Goal: Transaction & Acquisition: Purchase product/service

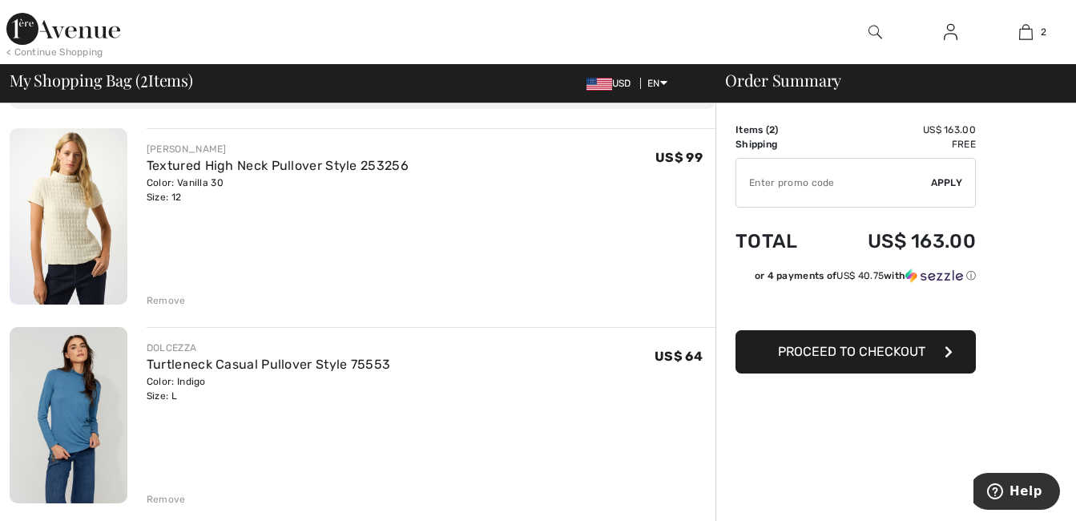
scroll to position [80, 0]
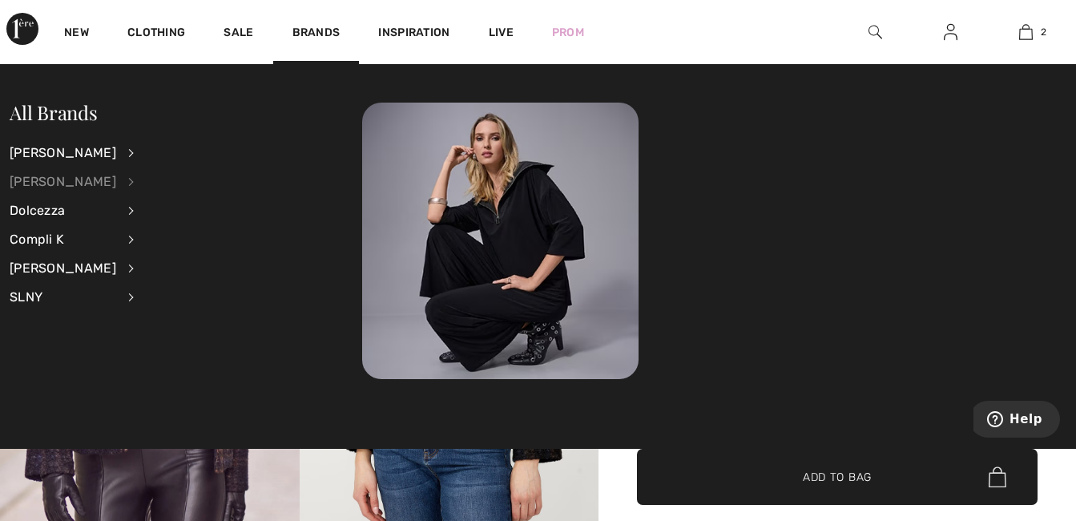
click at [92, 182] on div "[PERSON_NAME]" at bounding box center [63, 181] width 107 height 29
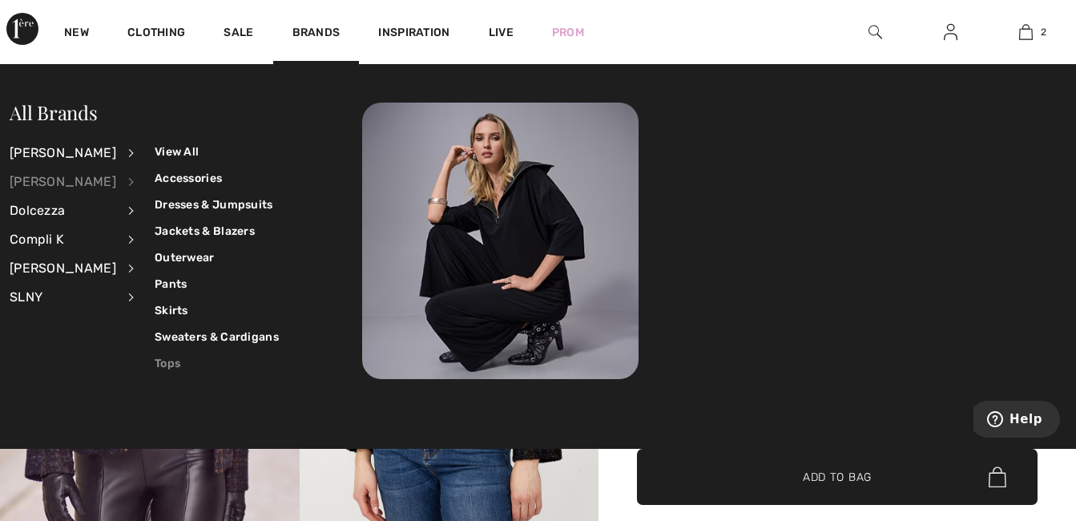
click at [155, 361] on link "Tops" at bounding box center [217, 363] width 124 height 26
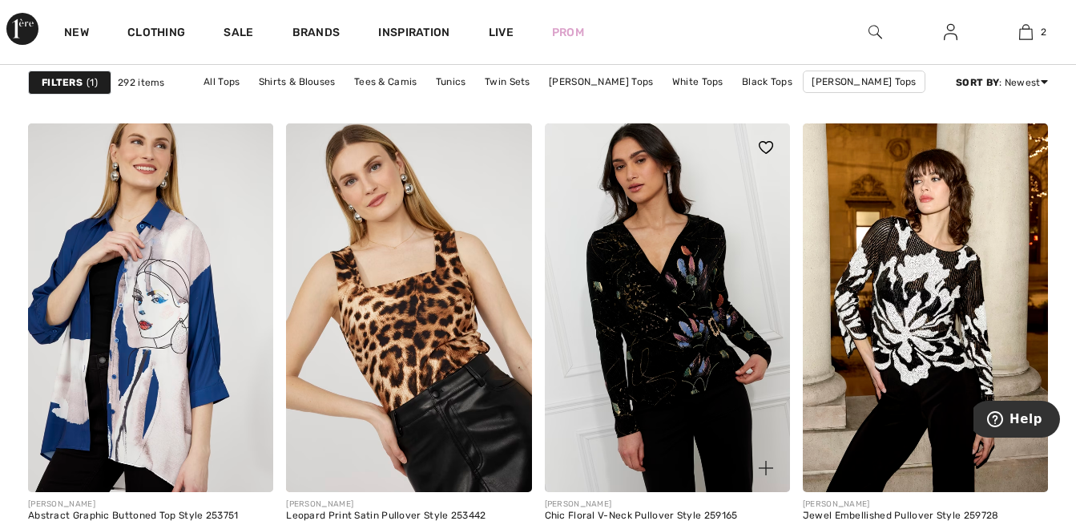
scroll to position [6652, 0]
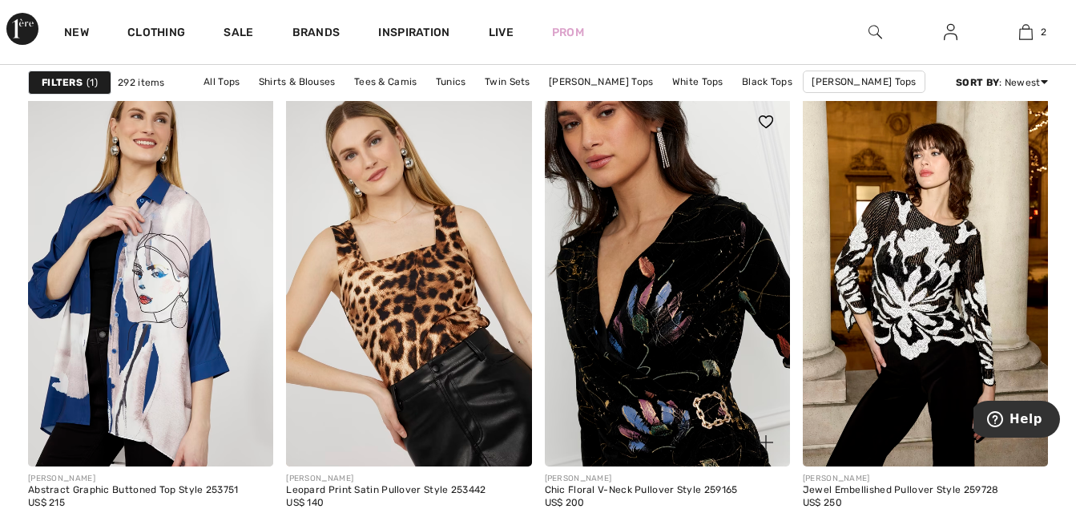
click at [704, 375] on img at bounding box center [667, 282] width 245 height 368
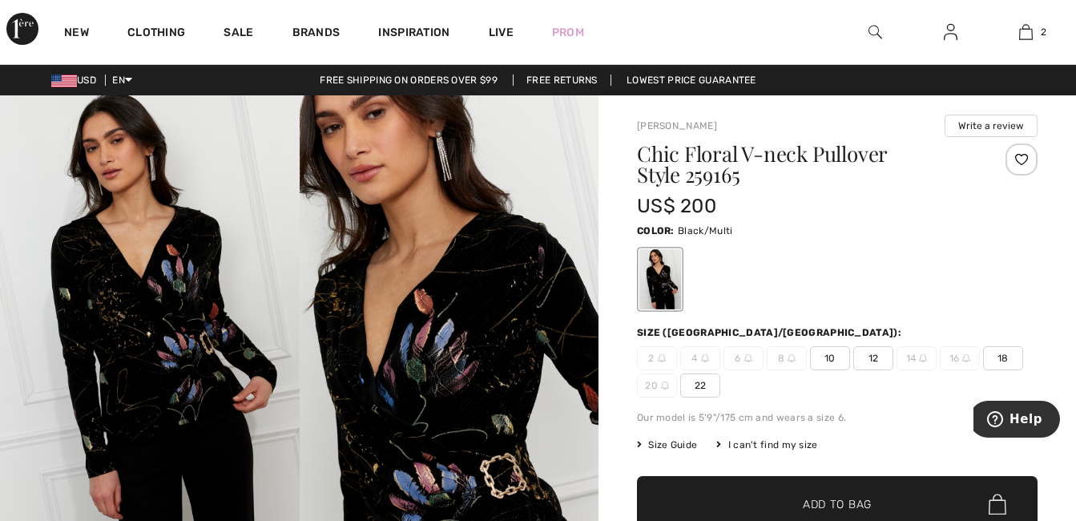
click at [182, 351] on img at bounding box center [150, 319] width 300 height 449
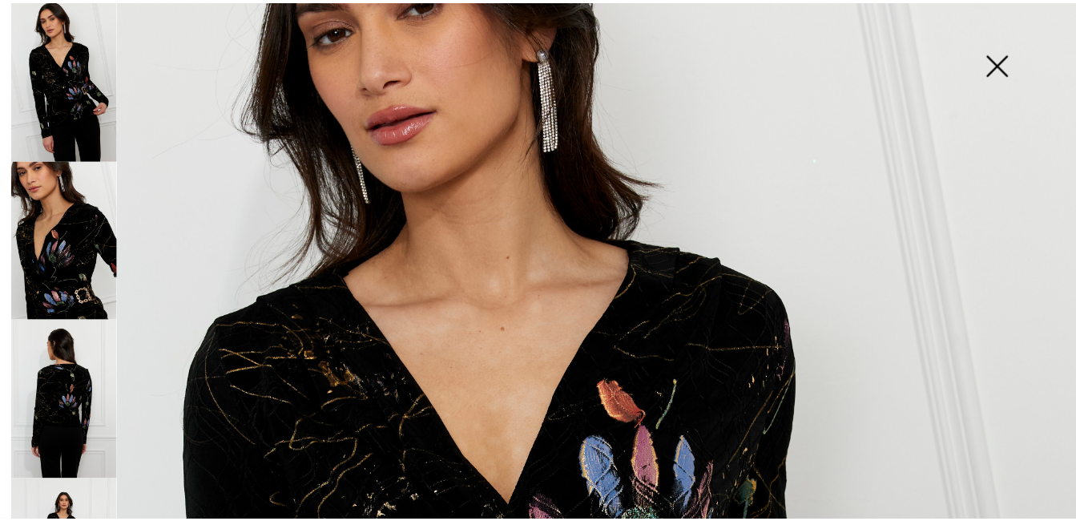
scroll to position [561, 0]
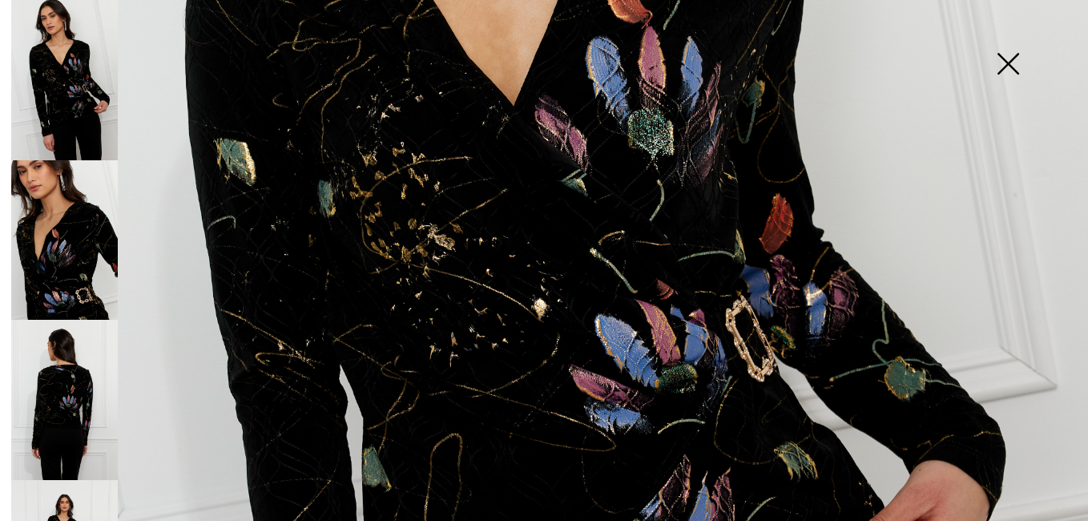
click at [1011, 62] on img at bounding box center [1008, 65] width 80 height 83
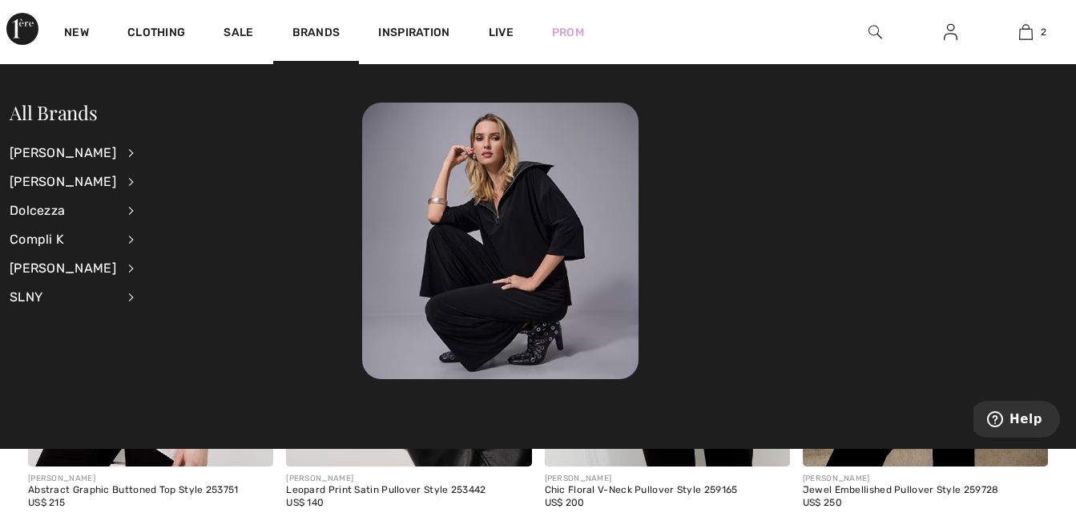
click at [107, 181] on li "Frank Lyman View All Accessories Dresses & Jumpsuits Jackets & Blazers Outerwea…" at bounding box center [82, 181] width 145 height 29
click at [89, 188] on div "[PERSON_NAME]" at bounding box center [63, 181] width 107 height 29
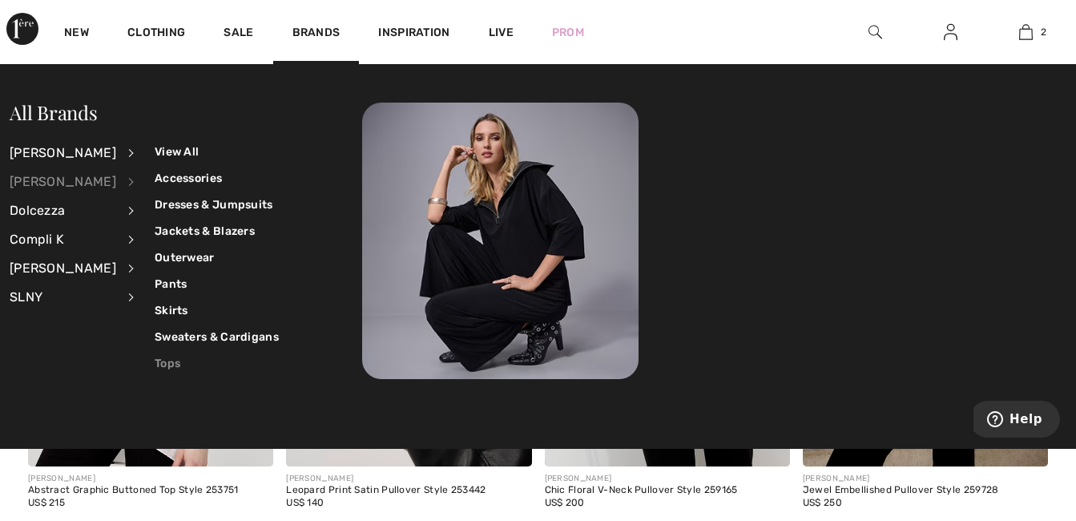
click at [163, 356] on link "Tops" at bounding box center [217, 363] width 124 height 26
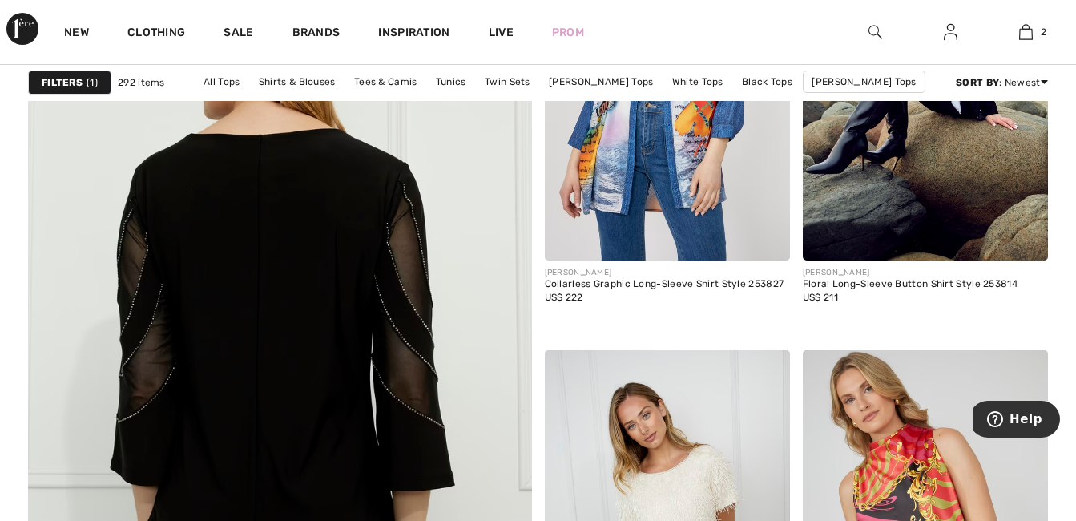
scroll to position [3927, 0]
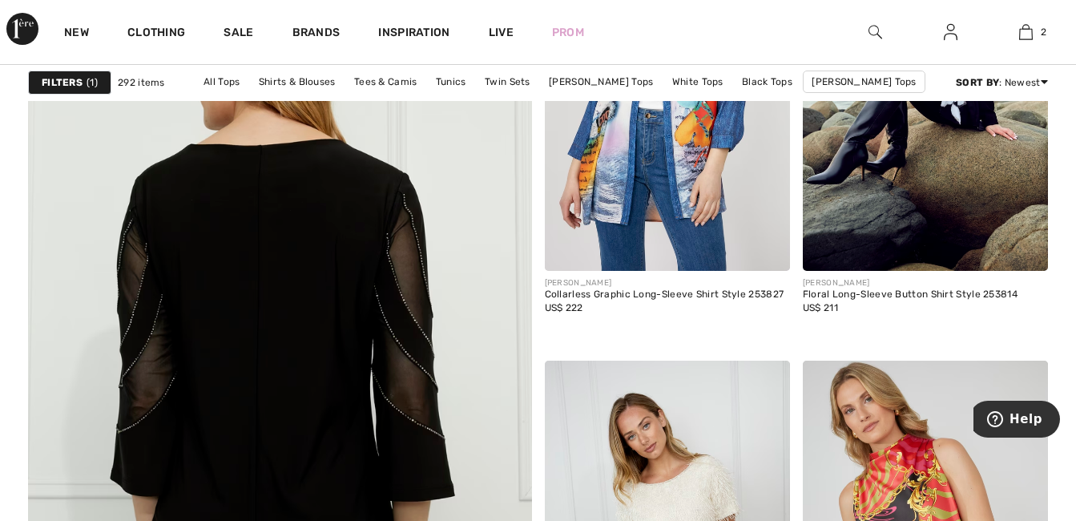
click at [385, 399] on img at bounding box center [280, 356] width 604 height 906
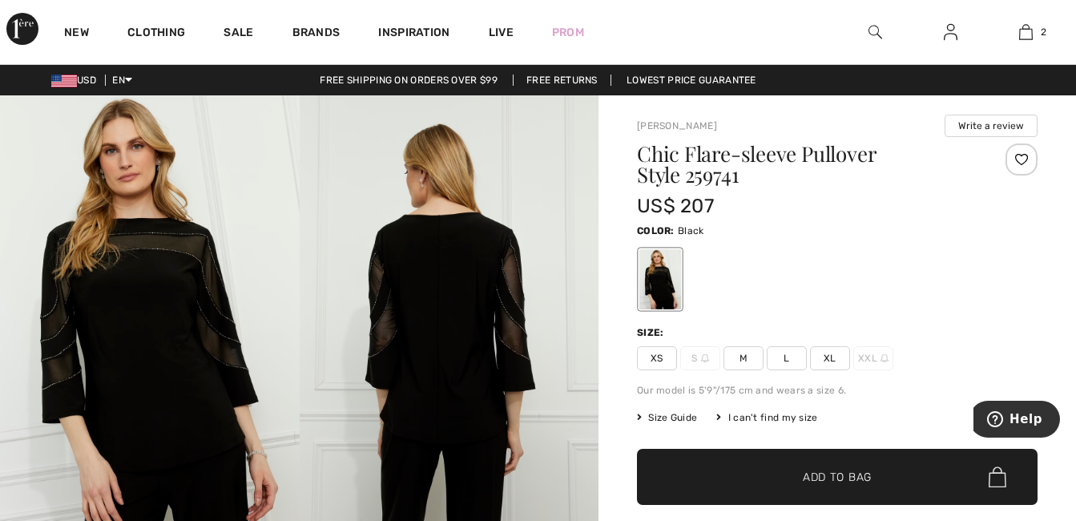
click at [668, 309] on div at bounding box center [661, 279] width 42 height 60
click at [228, 322] on img at bounding box center [150, 319] width 300 height 449
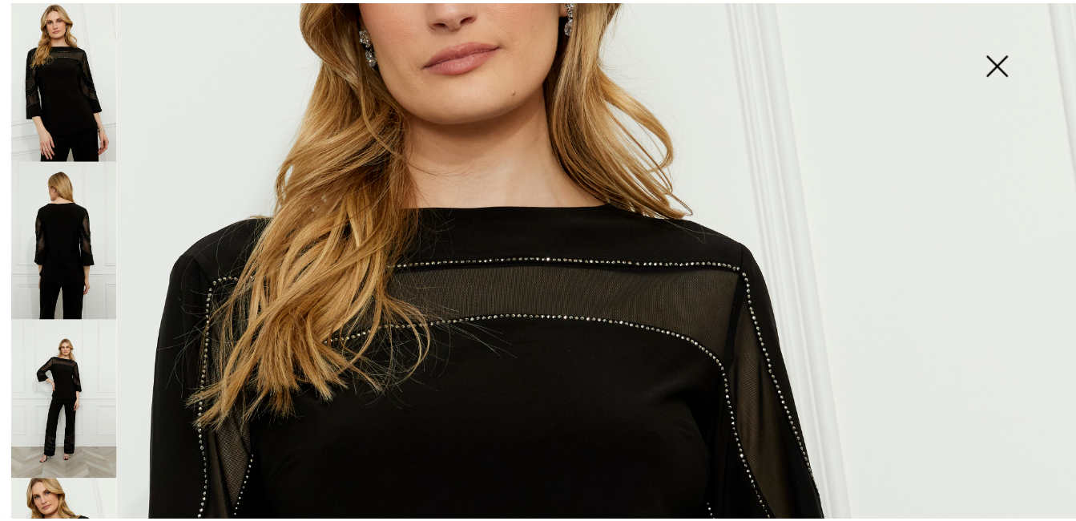
scroll to position [401, 0]
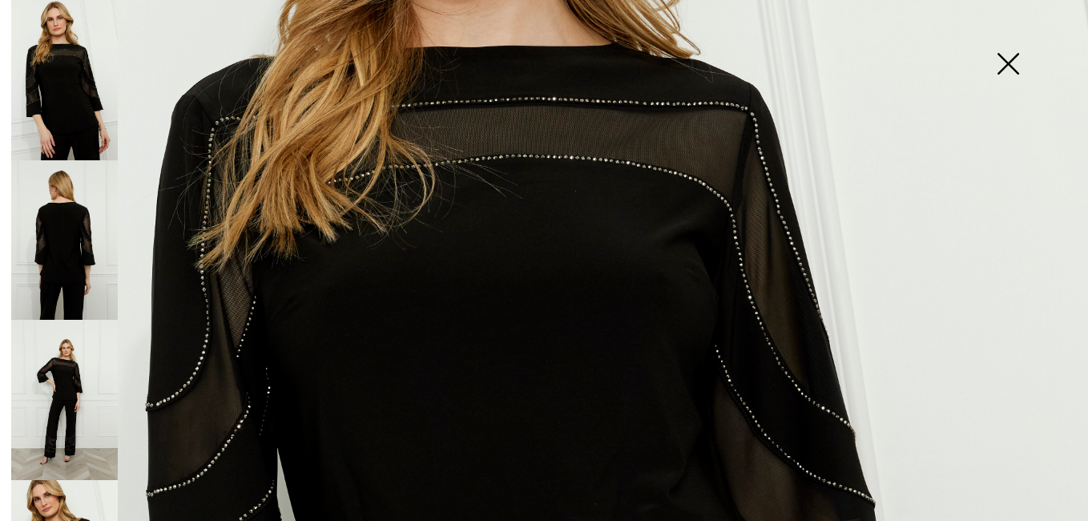
click at [1008, 65] on img at bounding box center [1008, 65] width 80 height 83
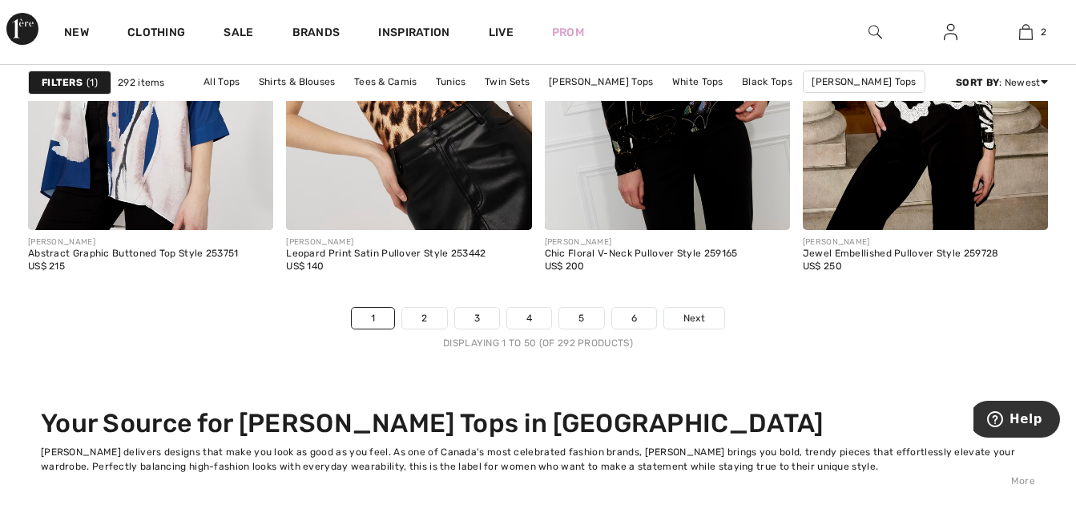
scroll to position [6892, 0]
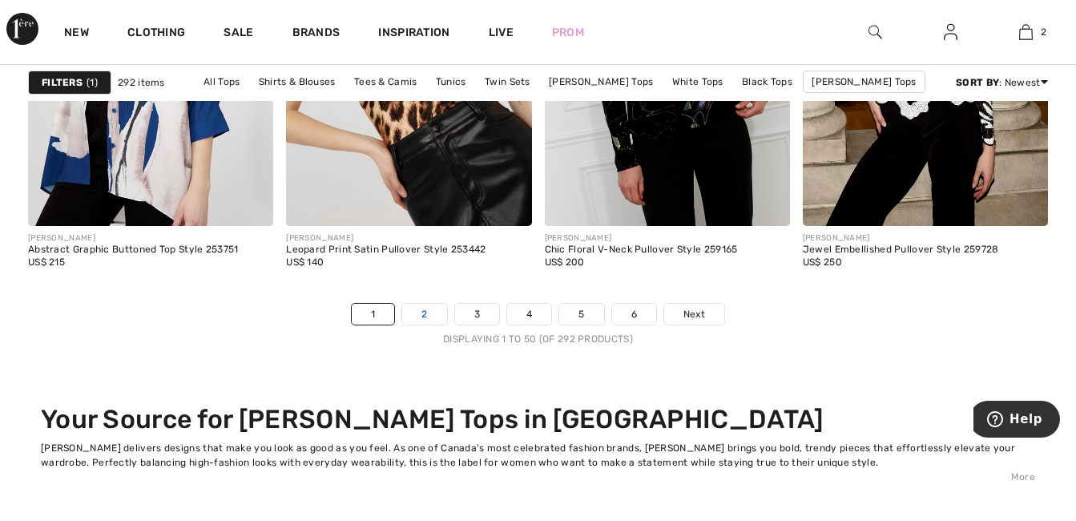
click at [430, 310] on link "2" at bounding box center [424, 314] width 44 height 21
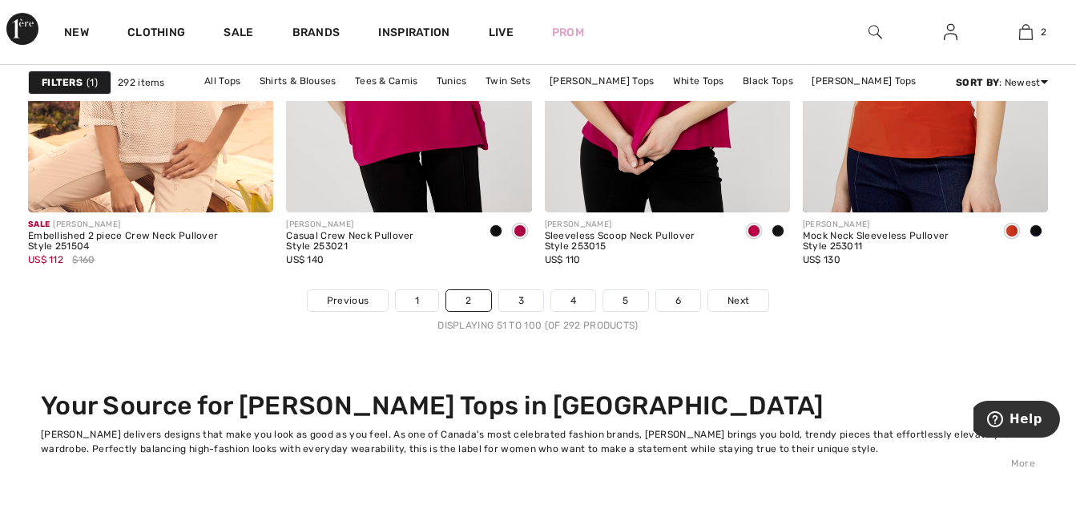
scroll to position [6972, 0]
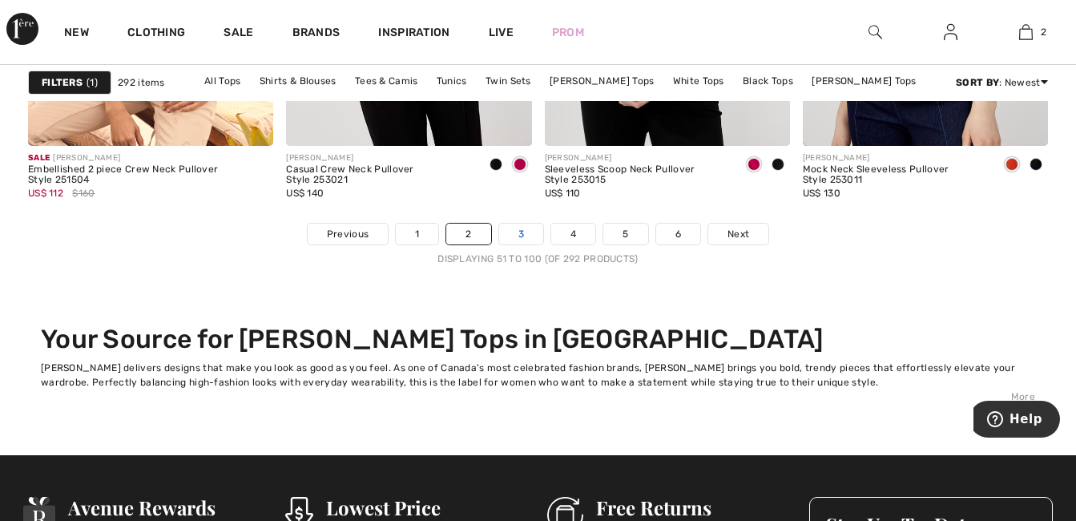
click at [535, 242] on link "3" at bounding box center [521, 234] width 44 height 21
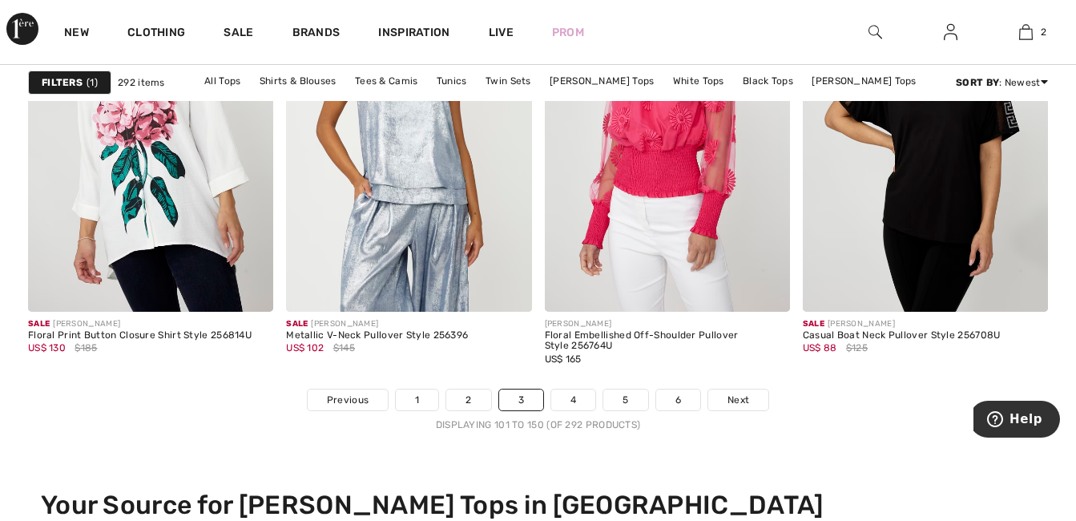
scroll to position [6812, 0]
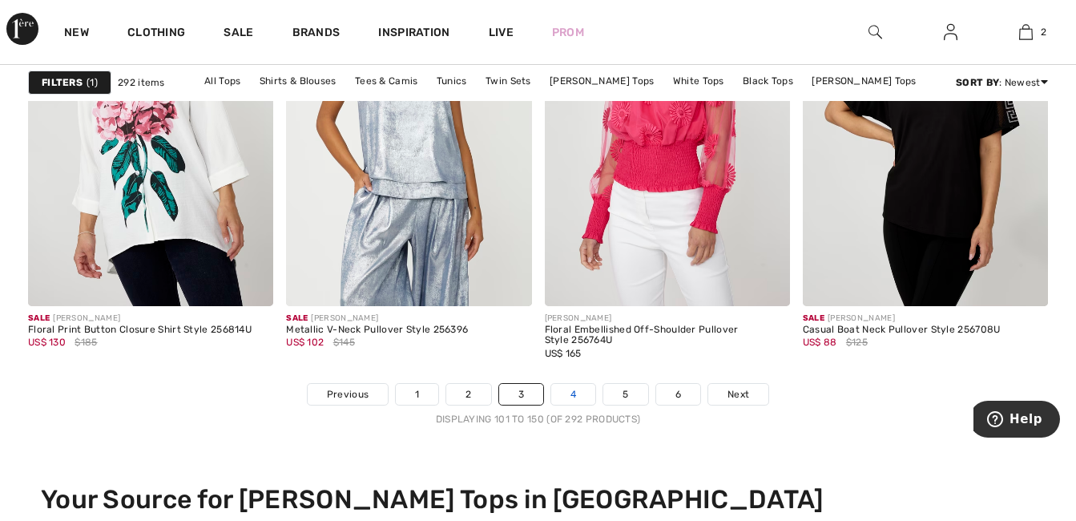
click at [583, 396] on link "4" at bounding box center [573, 394] width 44 height 21
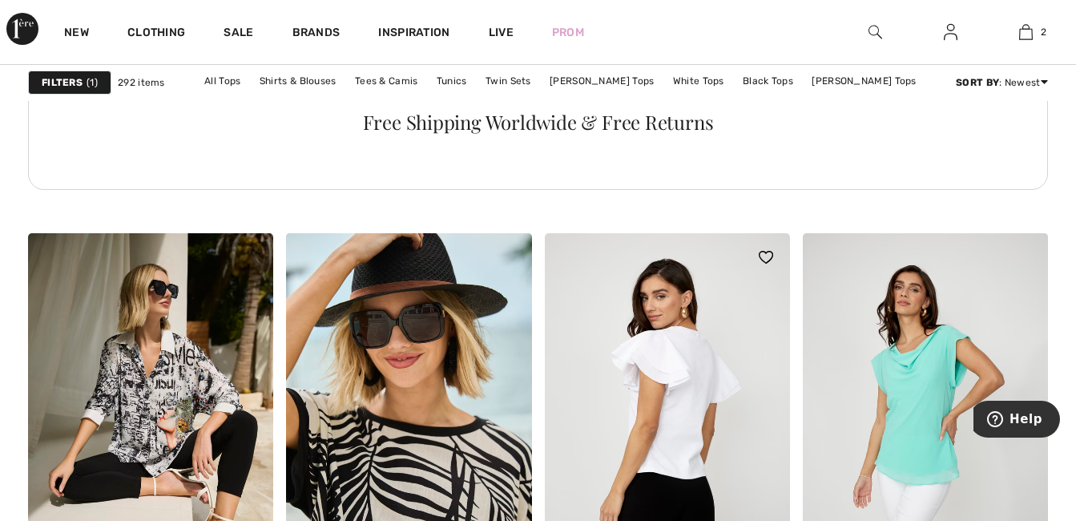
scroll to position [2164, 0]
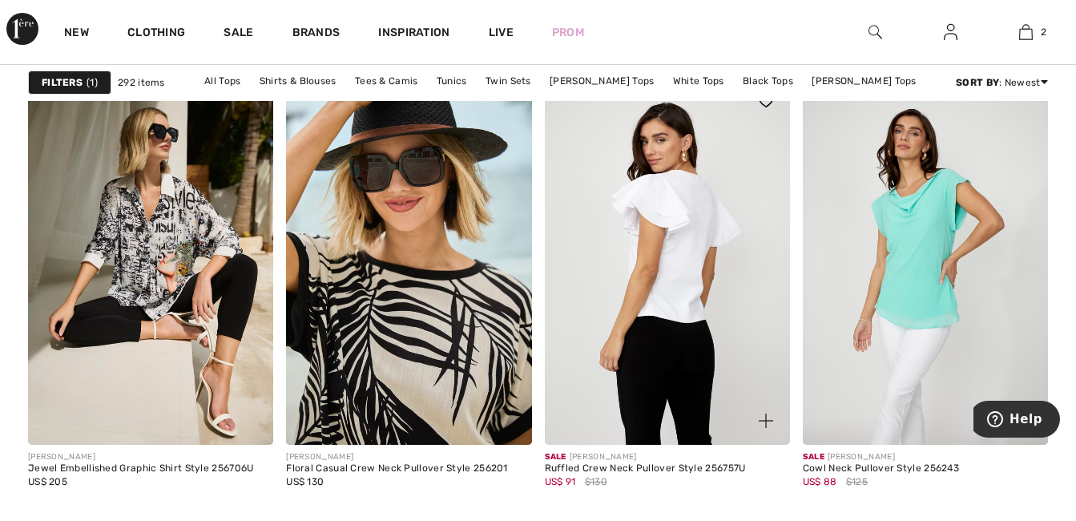
click at [675, 251] on img at bounding box center [667, 261] width 245 height 368
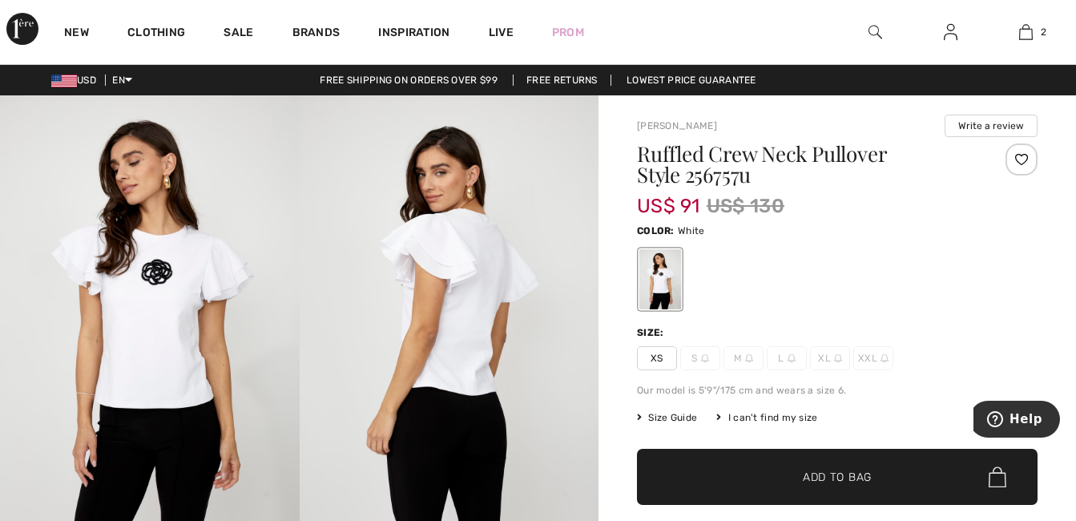
click at [463, 323] on img at bounding box center [450, 319] width 300 height 449
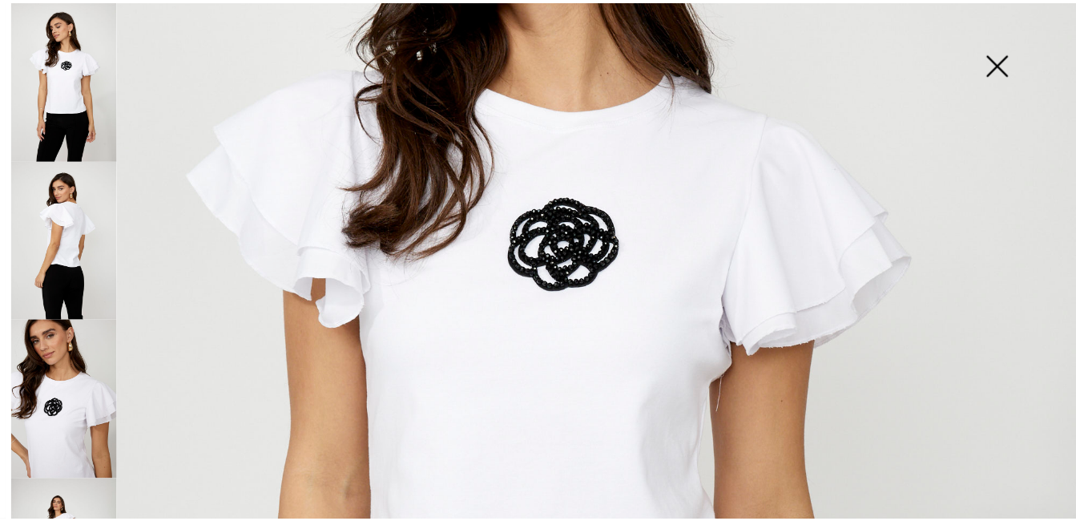
scroll to position [481, 0]
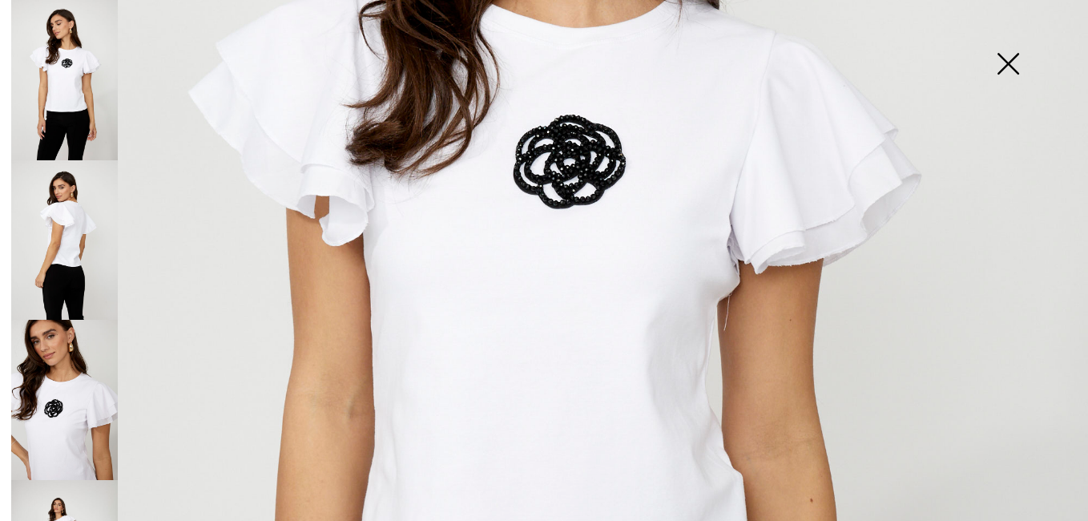
click at [1007, 61] on img at bounding box center [1008, 65] width 80 height 83
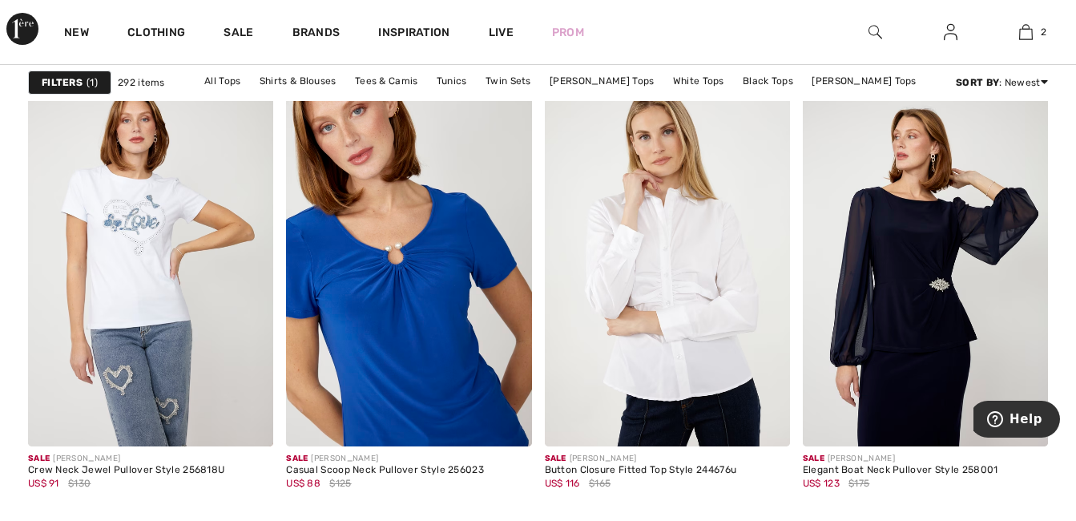
scroll to position [5770, 0]
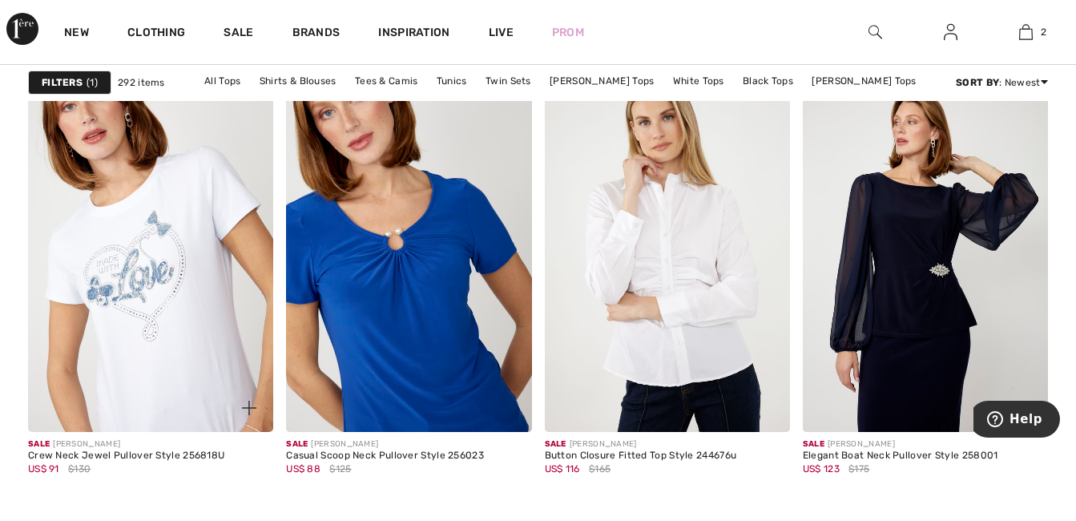
click at [156, 291] on img at bounding box center [150, 248] width 245 height 368
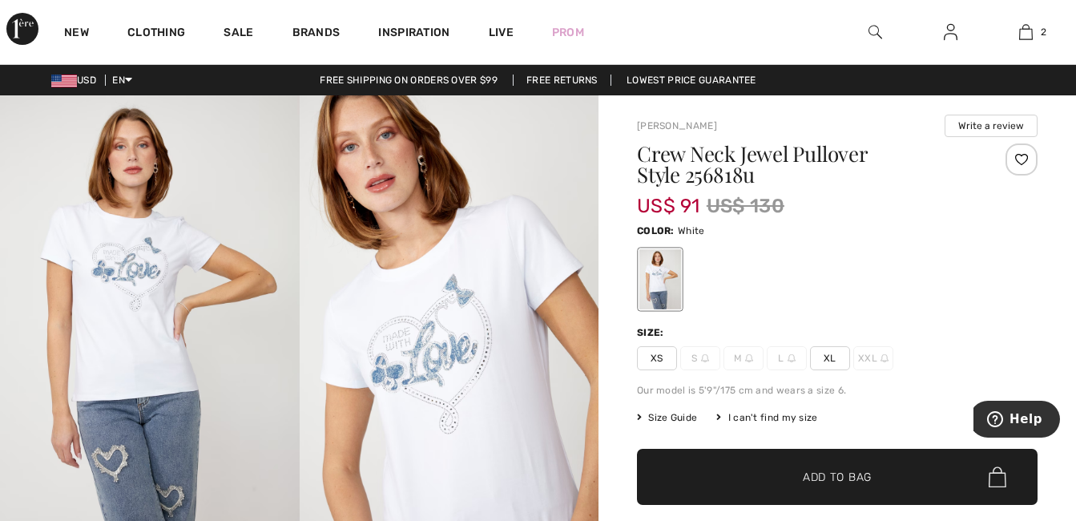
click at [785, 361] on span "L" at bounding box center [787, 358] width 40 height 24
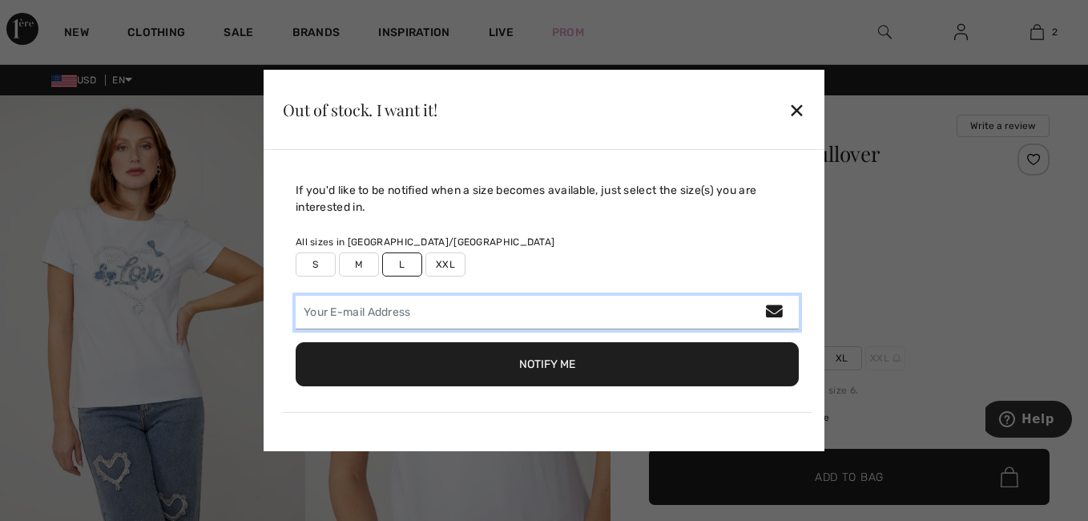
click at [484, 323] on input "email" at bounding box center [547, 313] width 503 height 34
type input "mauletta71@yahoo.com"
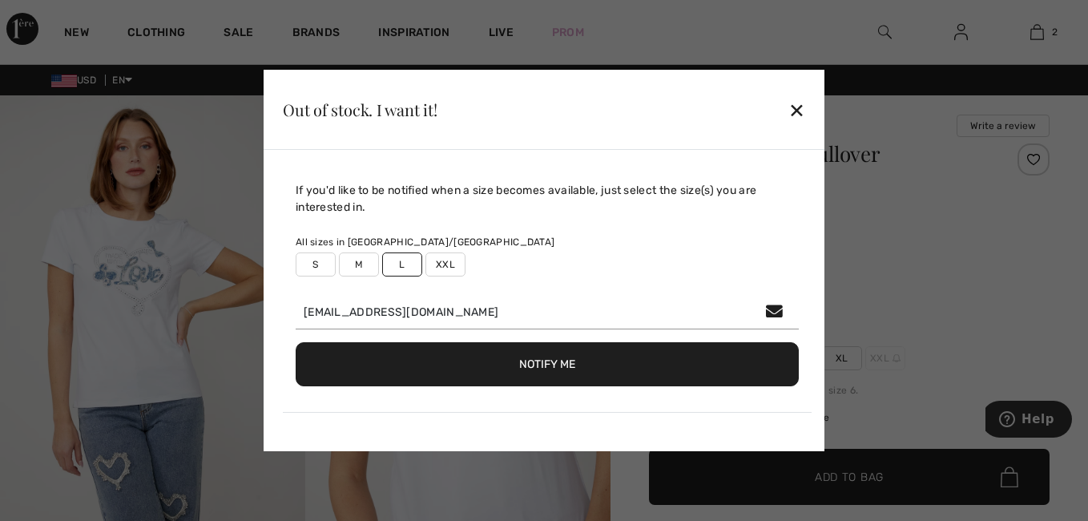
click at [547, 359] on button "Notify Me" at bounding box center [547, 364] width 503 height 44
click at [796, 104] on div "✕" at bounding box center [797, 110] width 17 height 34
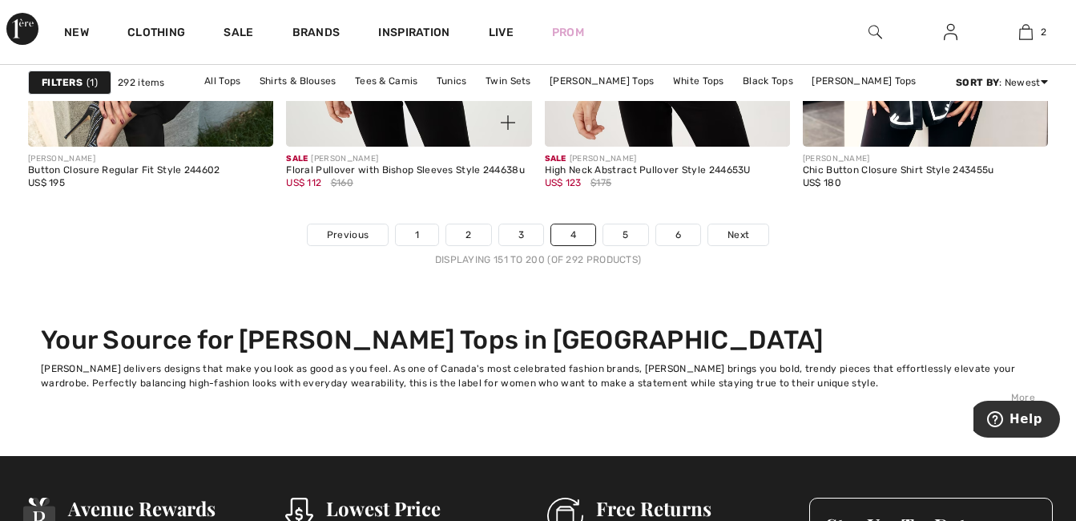
scroll to position [6972, 0]
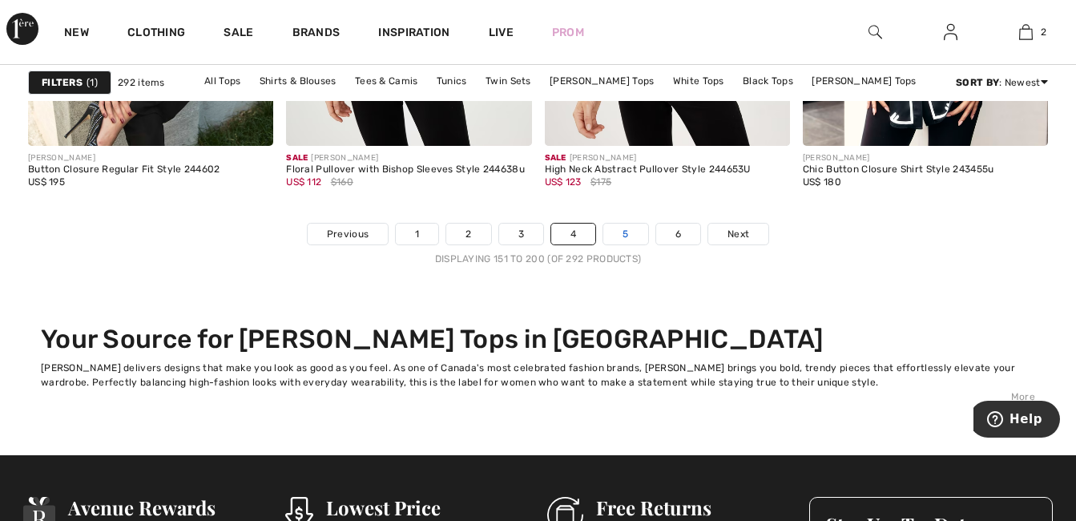
click at [627, 241] on link "5" at bounding box center [625, 234] width 44 height 21
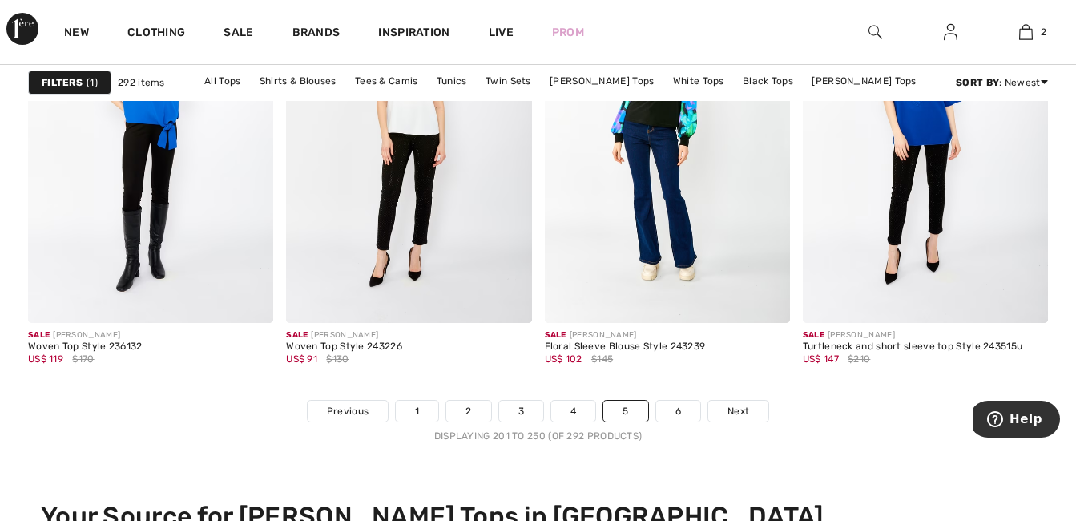
scroll to position [6892, 0]
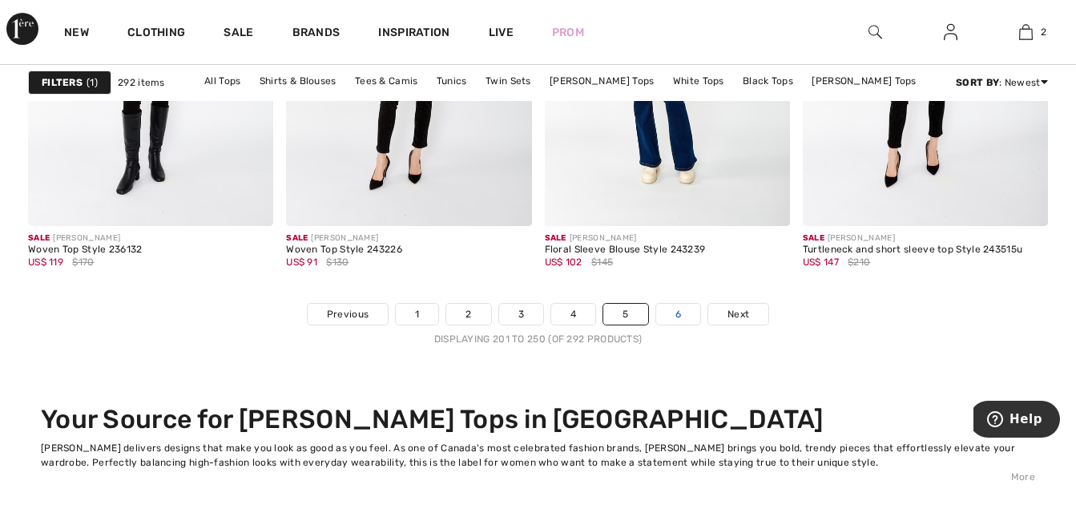
click at [687, 314] on link "6" at bounding box center [678, 314] width 44 height 21
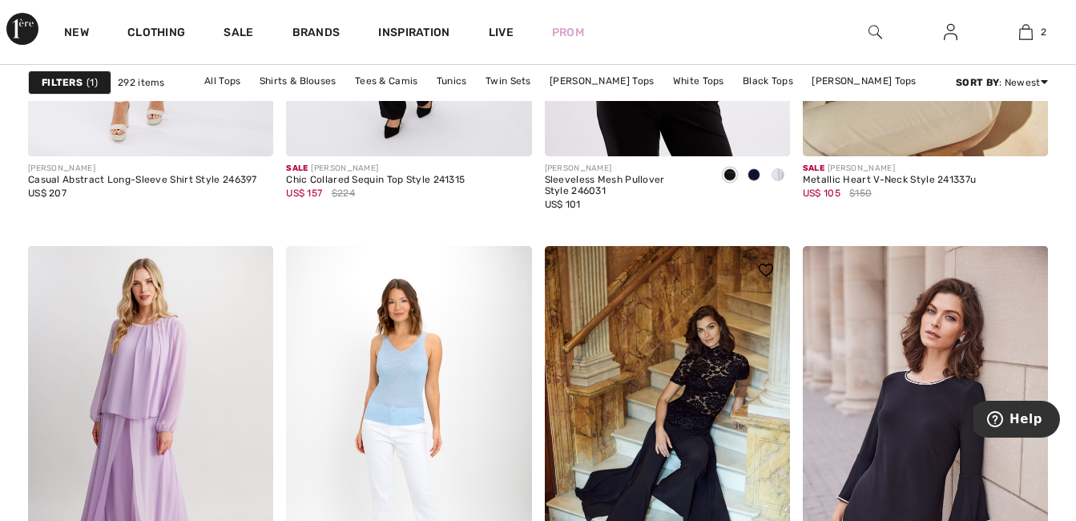
scroll to position [2484, 0]
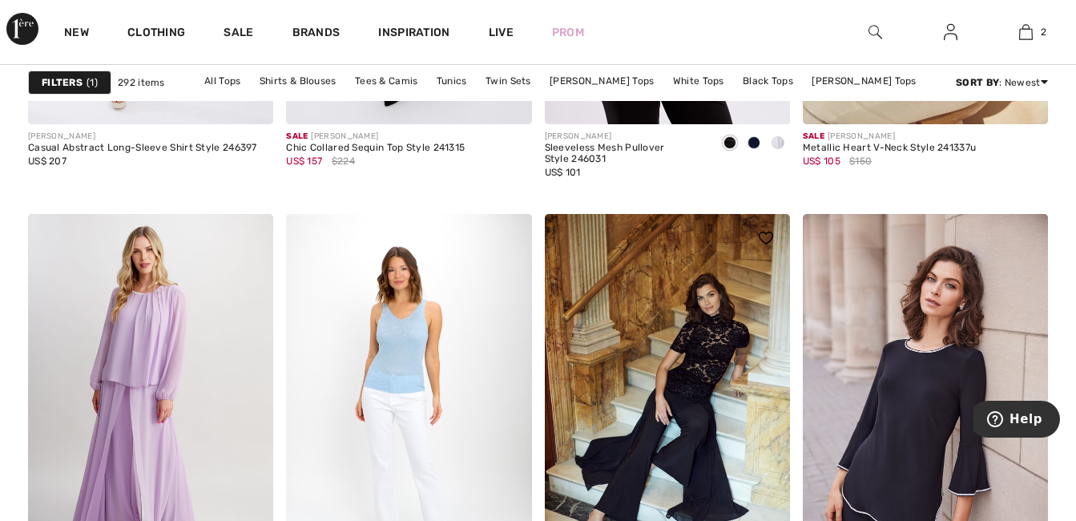
click at [700, 375] on img at bounding box center [667, 398] width 245 height 368
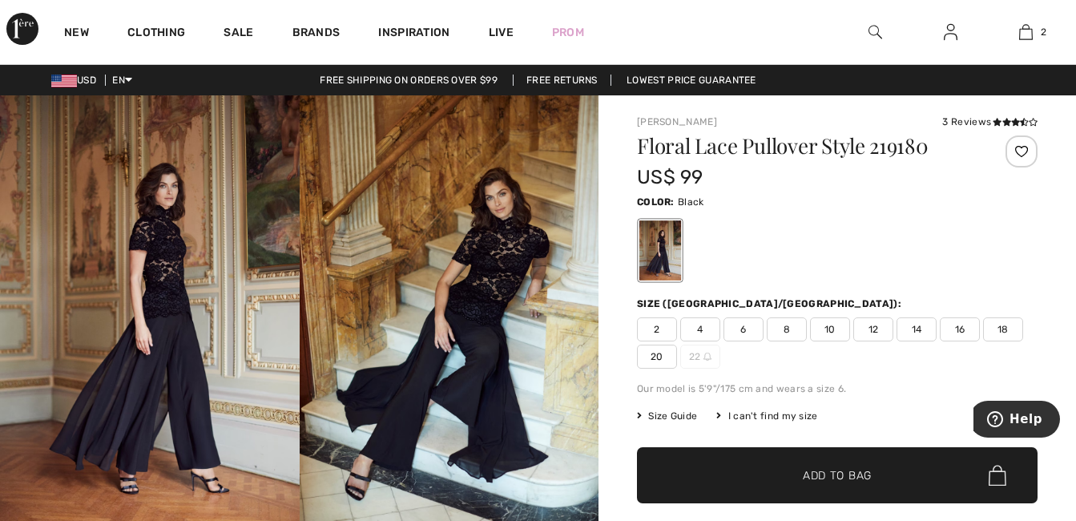
click at [523, 276] on img at bounding box center [450, 319] width 300 height 449
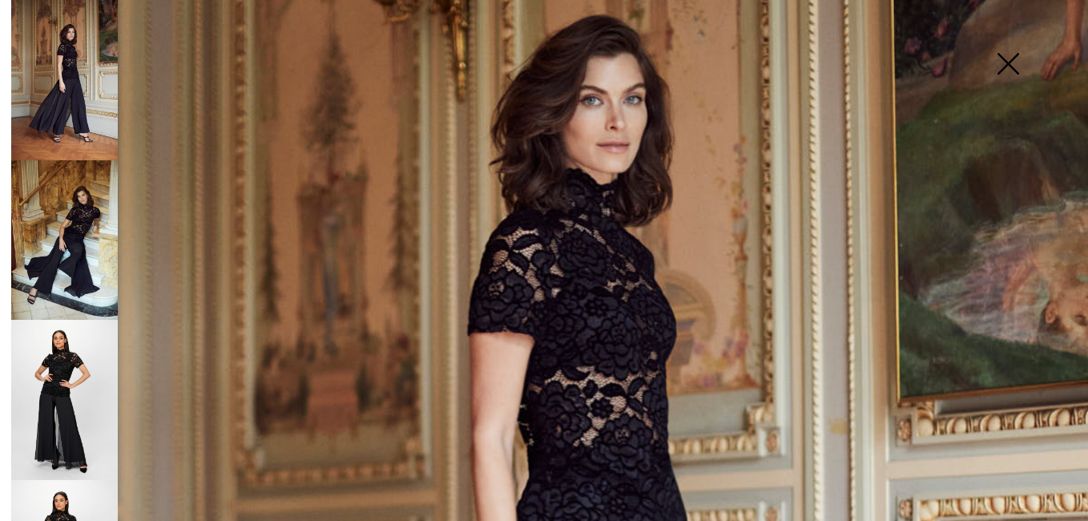
scroll to position [321, 0]
